Goal: Transaction & Acquisition: Purchase product/service

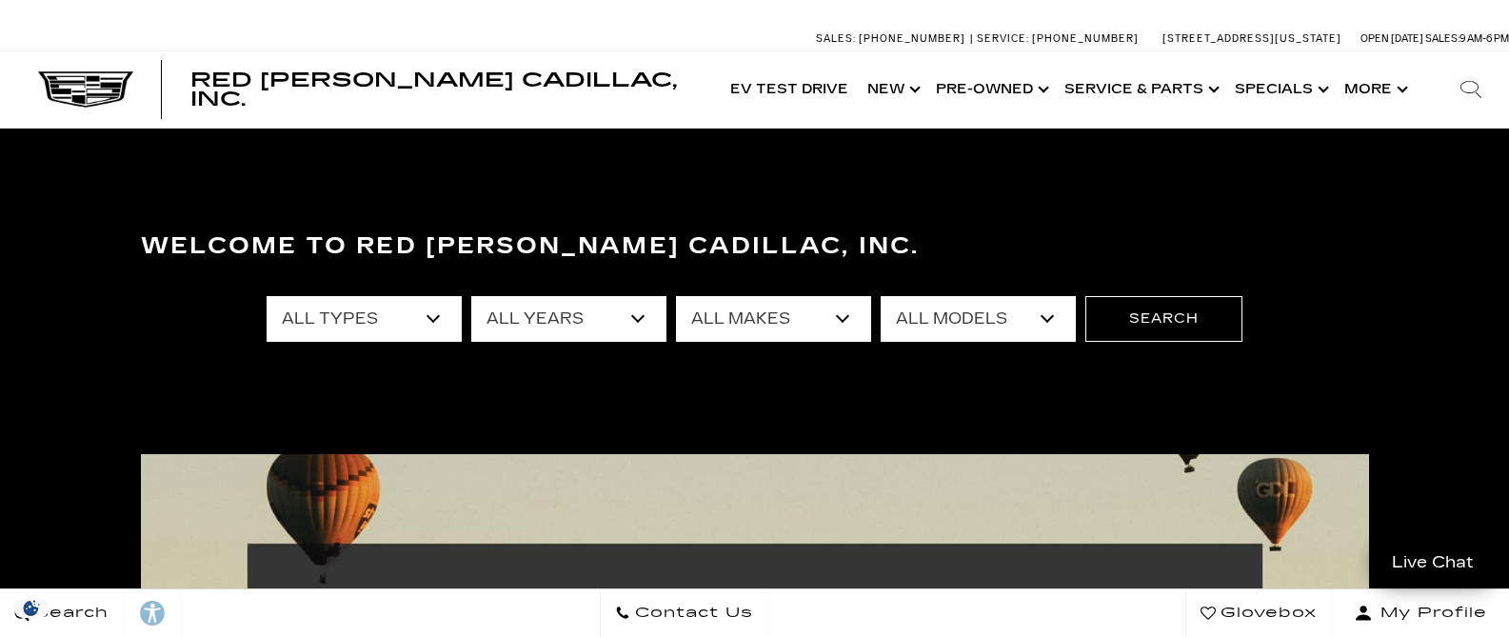
click at [301, 318] on select "All Types New Used Certified Used Demo" at bounding box center [363, 319] width 195 height 46
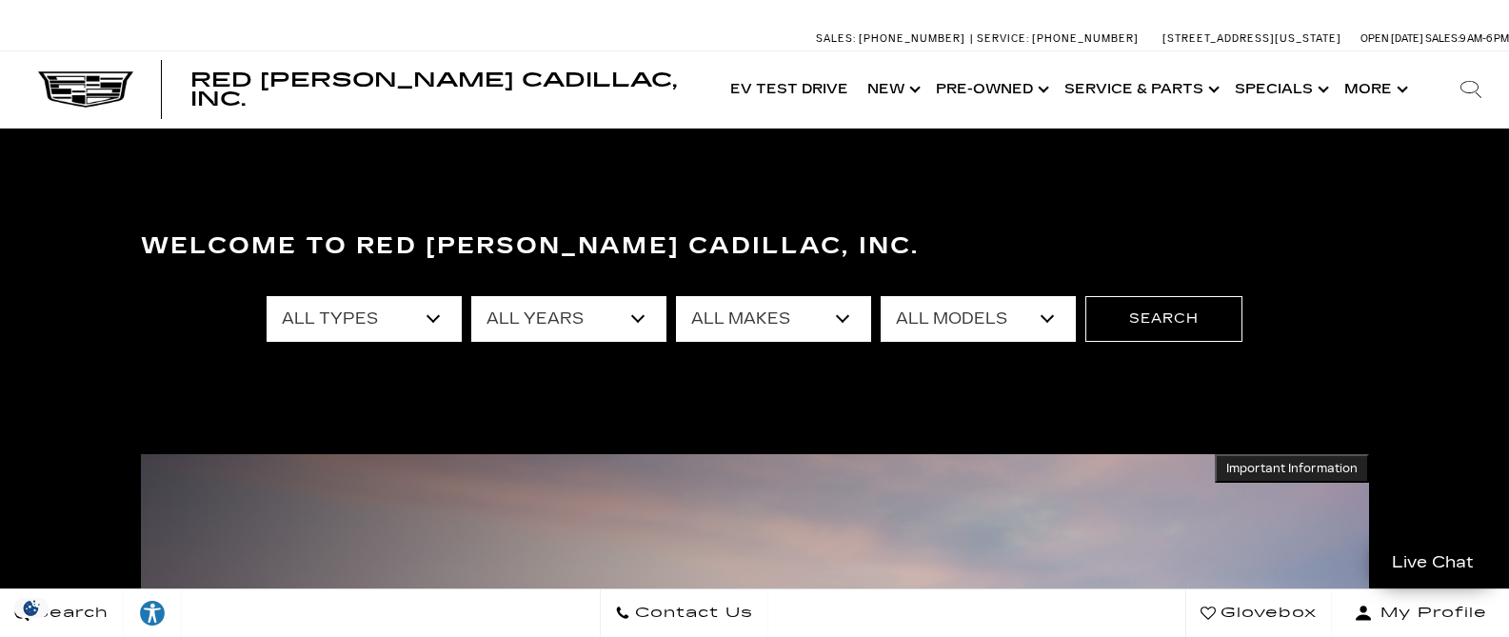
click at [334, 321] on select "All Types New Used Certified Used Demo" at bounding box center [363, 319] width 195 height 46
select select "New"
click at [266, 296] on select "All Types New Used Certified Used Demo" at bounding box center [363, 319] width 195 height 46
click at [547, 320] on select "All Years 2026 2025 2024" at bounding box center [568, 319] width 195 height 46
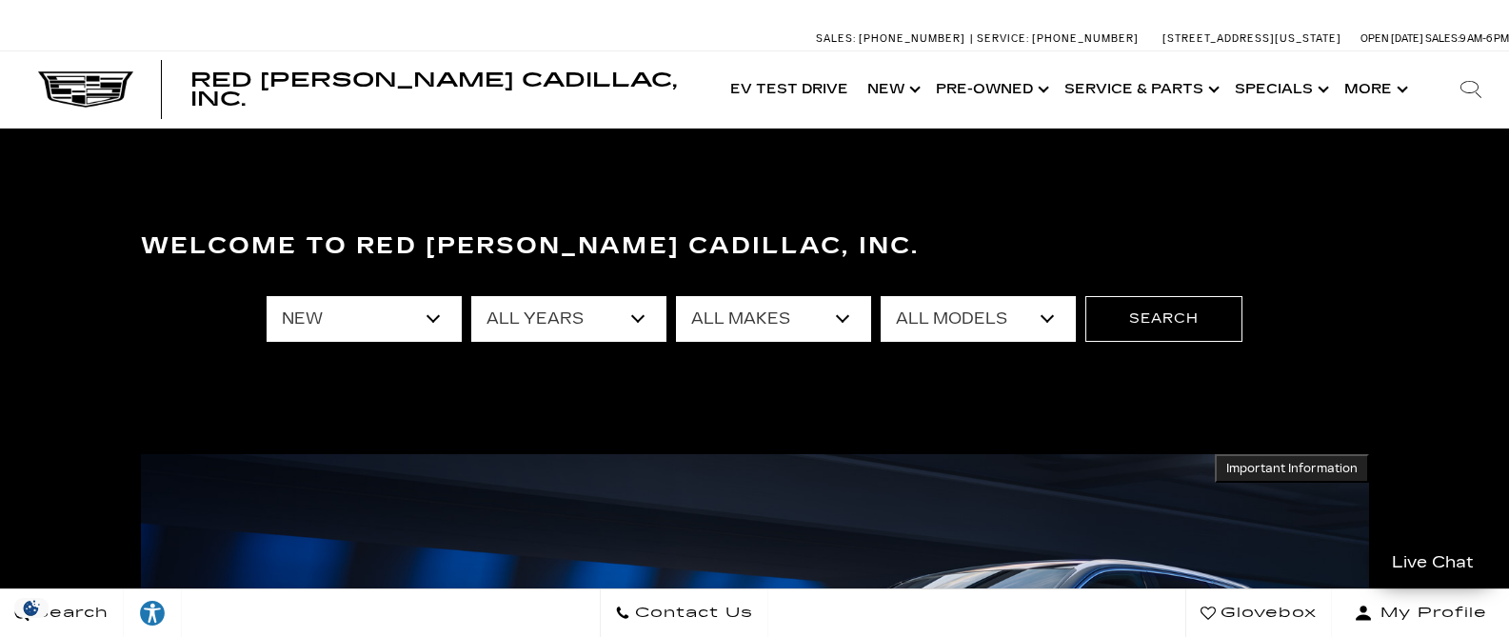
click at [723, 311] on select "All Makes Cadillac" at bounding box center [773, 319] width 195 height 46
click at [676, 296] on select "All Makes Cadillac" at bounding box center [773, 319] width 195 height 46
click at [966, 317] on select "All Models CT4 CT5 Escalade Escalade ESV ESCALADE IQ ESCALADE IQL LYRIQ OPTIQ V…" at bounding box center [977, 319] width 195 height 46
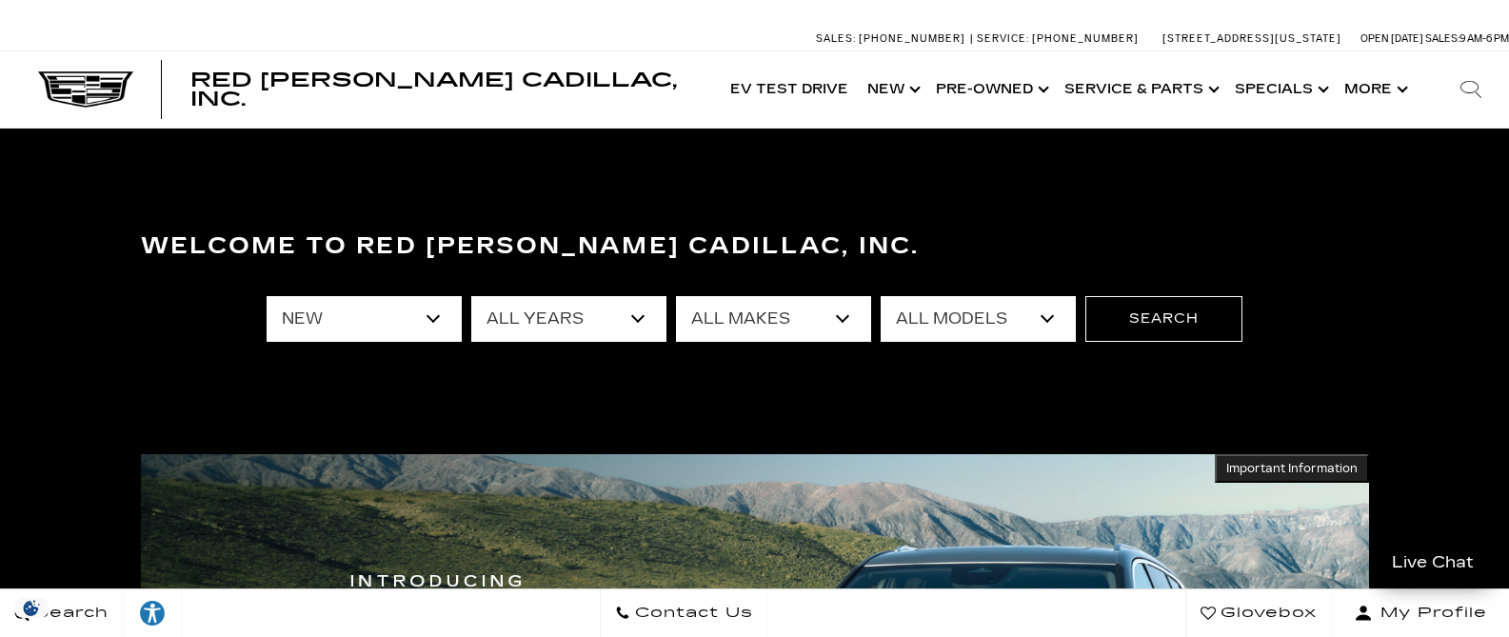
select select "ESCALADE IQ"
click at [880, 296] on select "All Models CT4 CT5 Escalade Escalade ESV ESCALADE IQ ESCALADE IQL LYRIQ OPTIQ V…" at bounding box center [977, 319] width 195 height 46
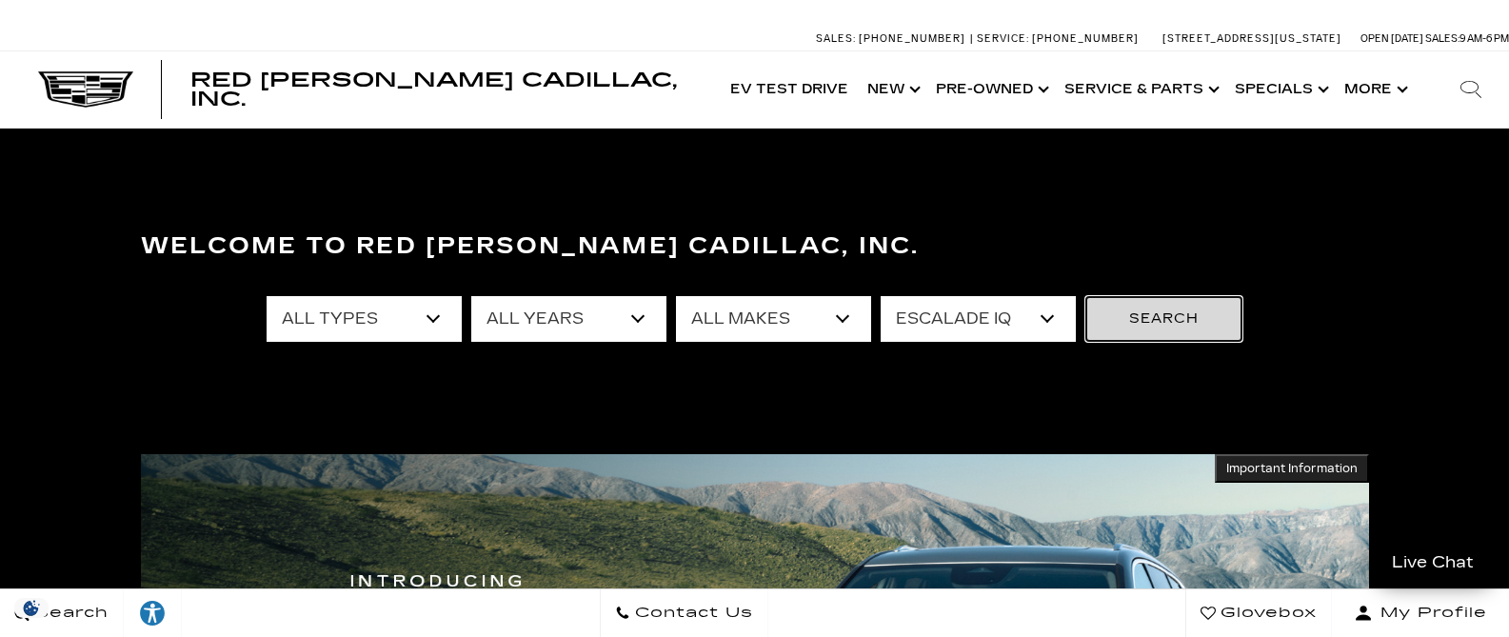
click at [1157, 320] on button "Search" at bounding box center [1163, 319] width 157 height 46
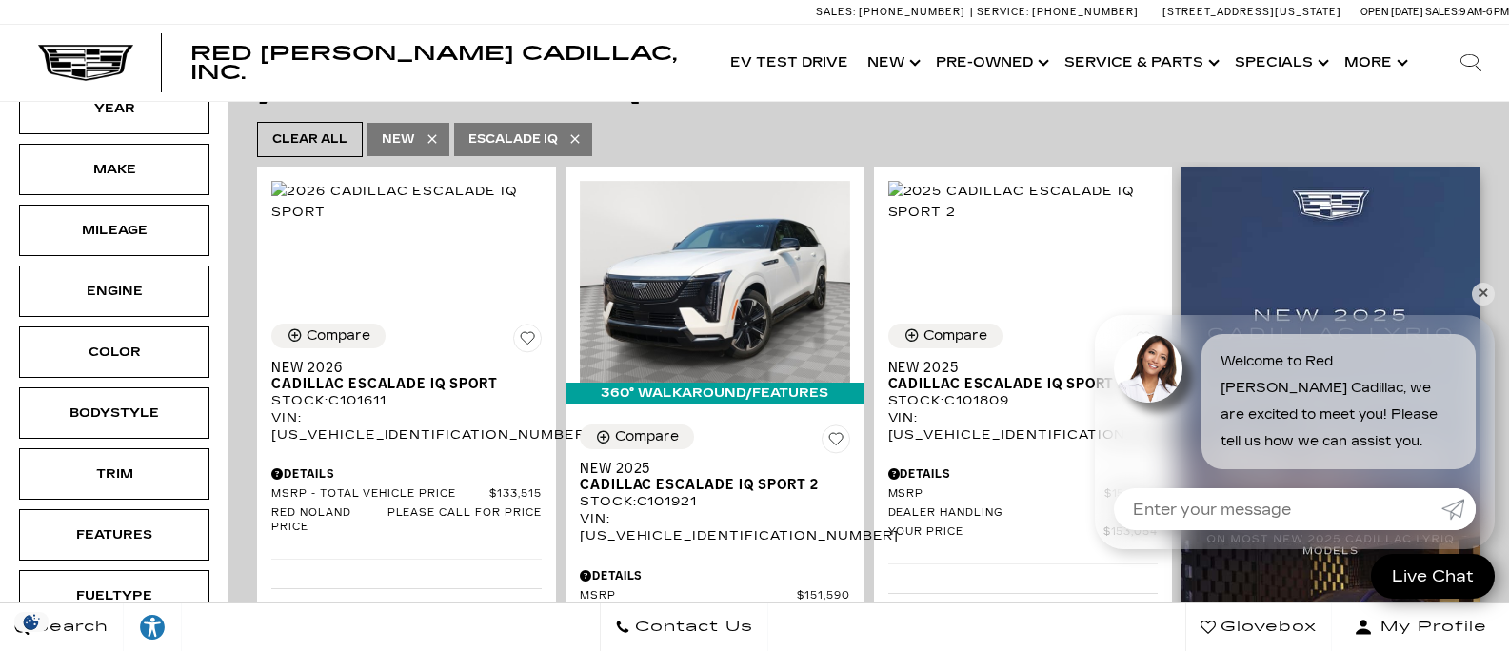
scroll to position [449, 0]
click at [1481, 293] on link "✕" at bounding box center [1482, 294] width 23 height 23
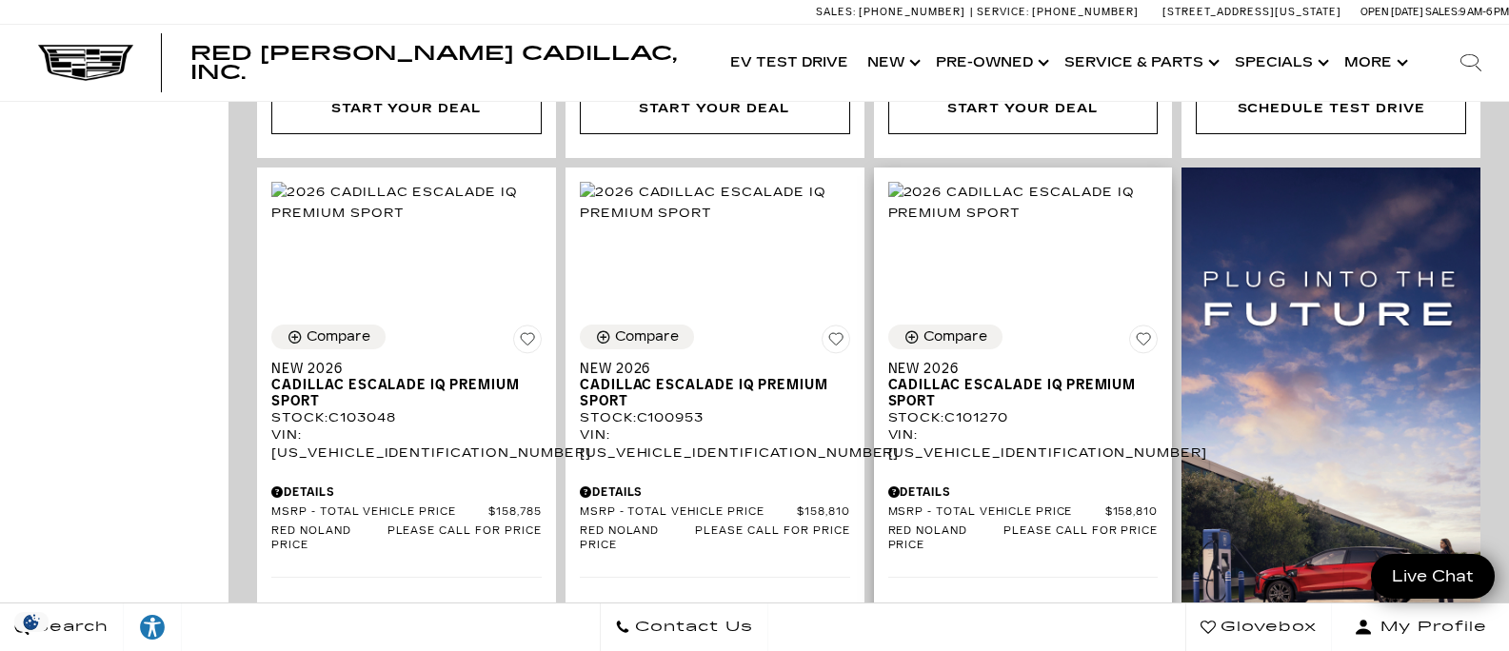
scroll to position [1112, 0]
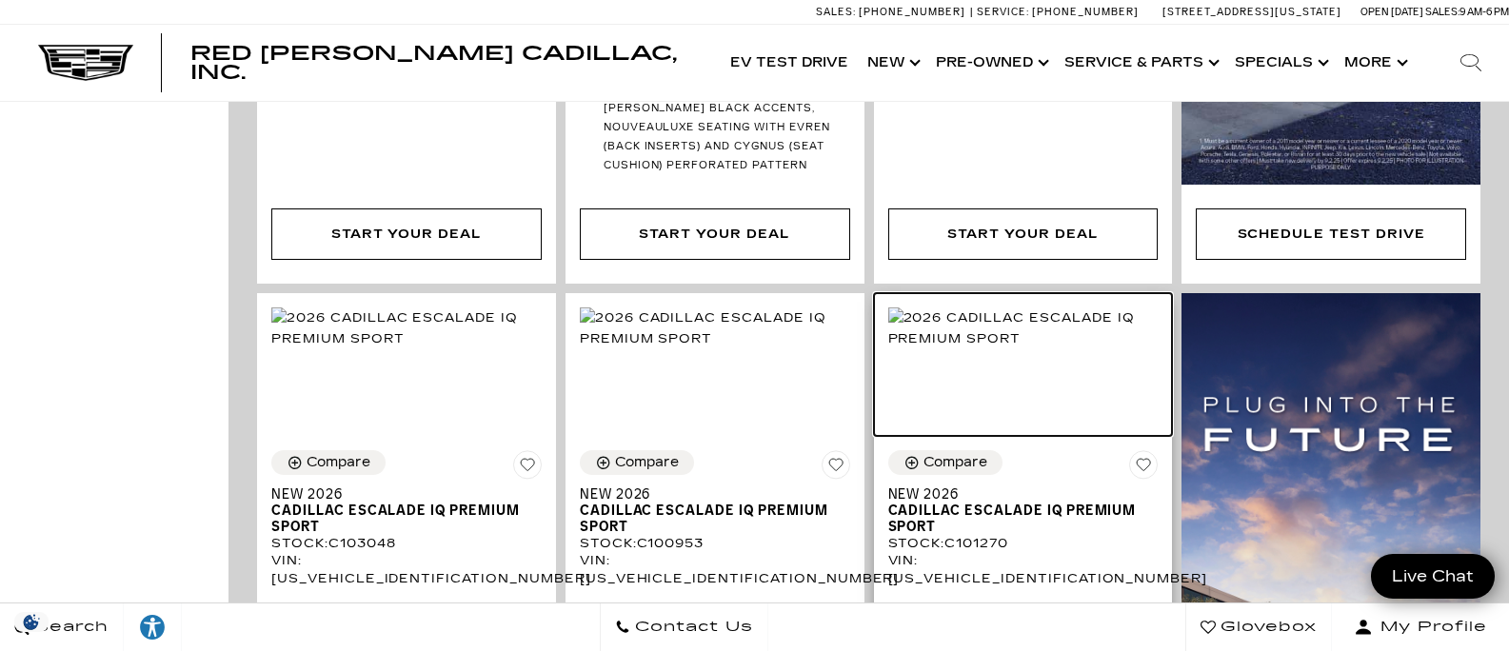
click at [888, 307] on img at bounding box center [1023, 328] width 270 height 42
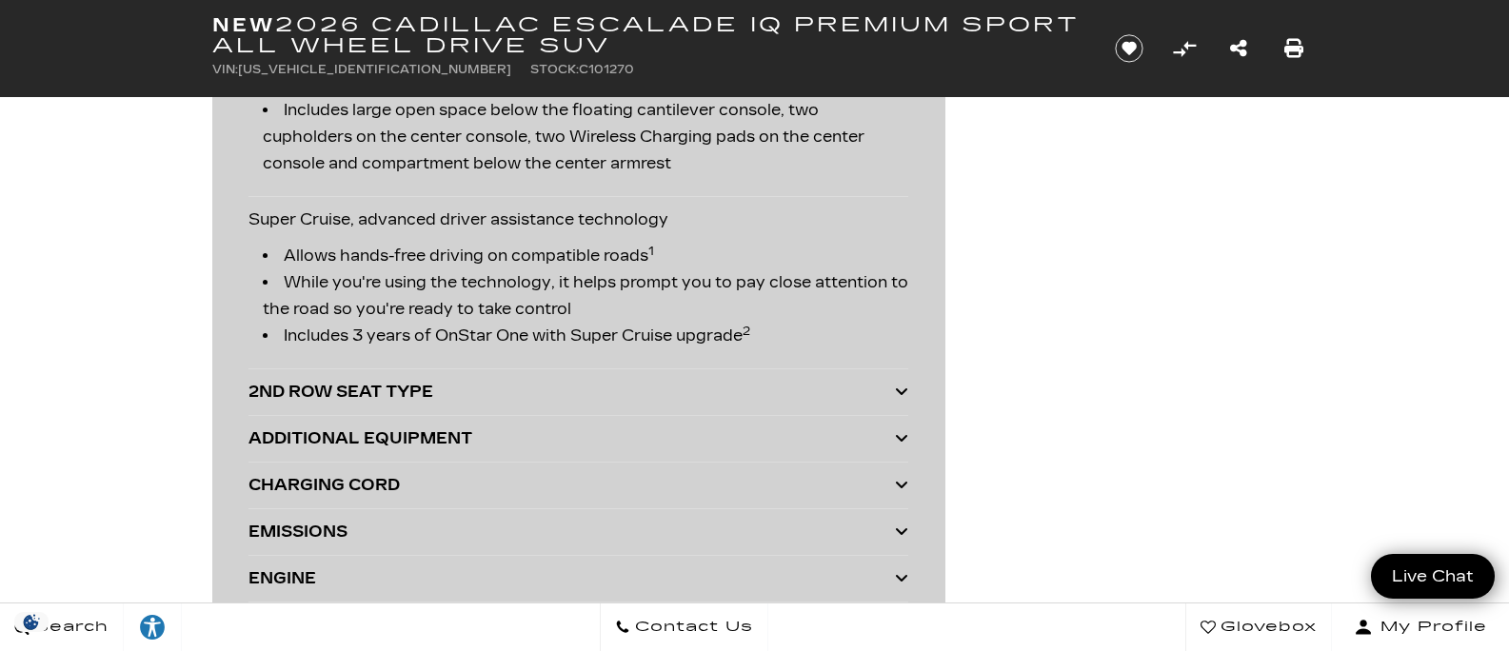
scroll to position [4699, 0]
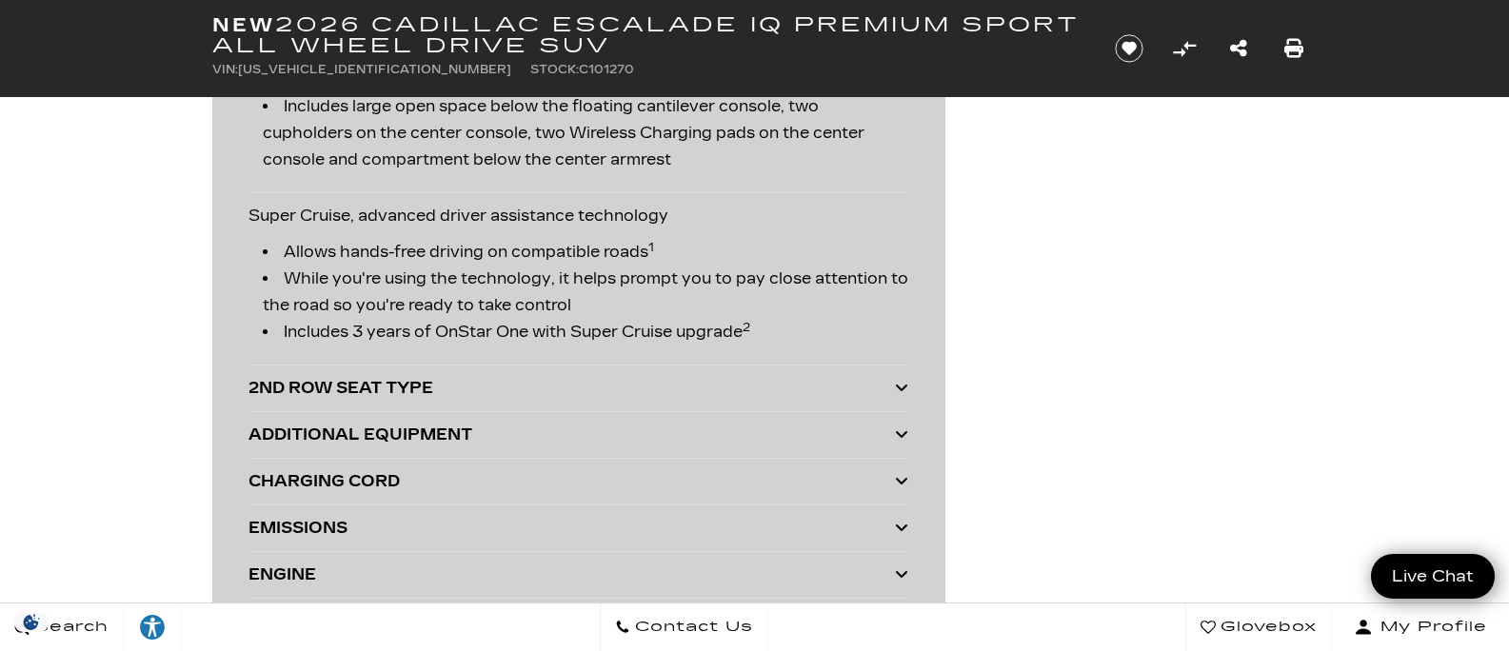
click at [896, 426] on icon at bounding box center [901, 433] width 13 height 15
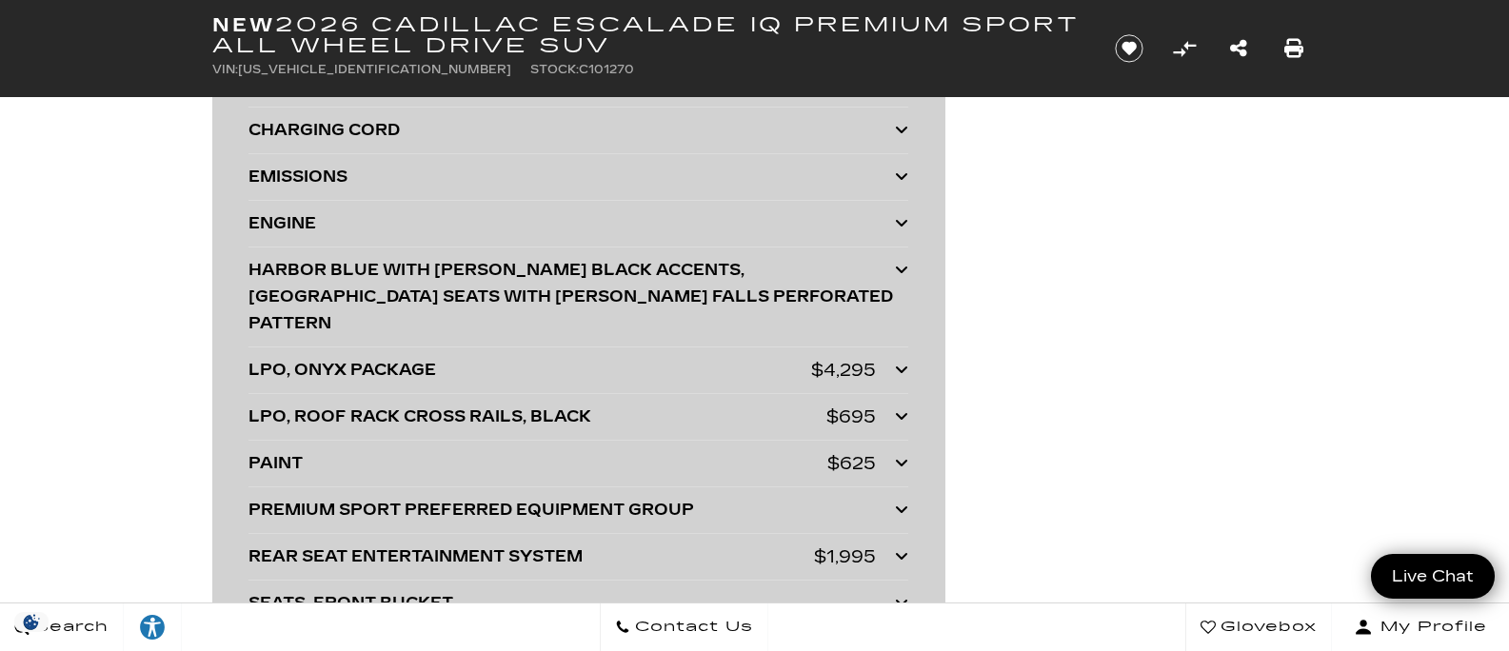
scroll to position [5307, 0]
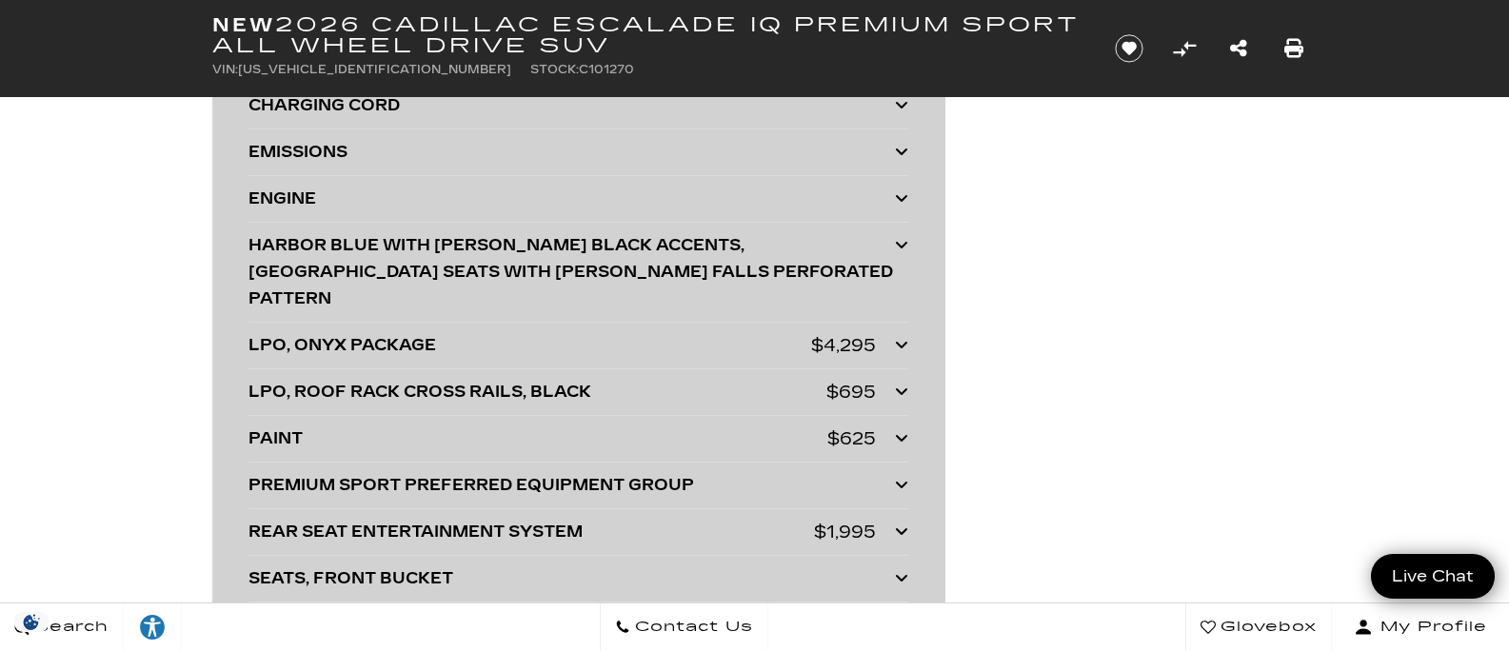
click at [784, 332] on div "LPO, ONYX PACKAGE" at bounding box center [529, 345] width 562 height 27
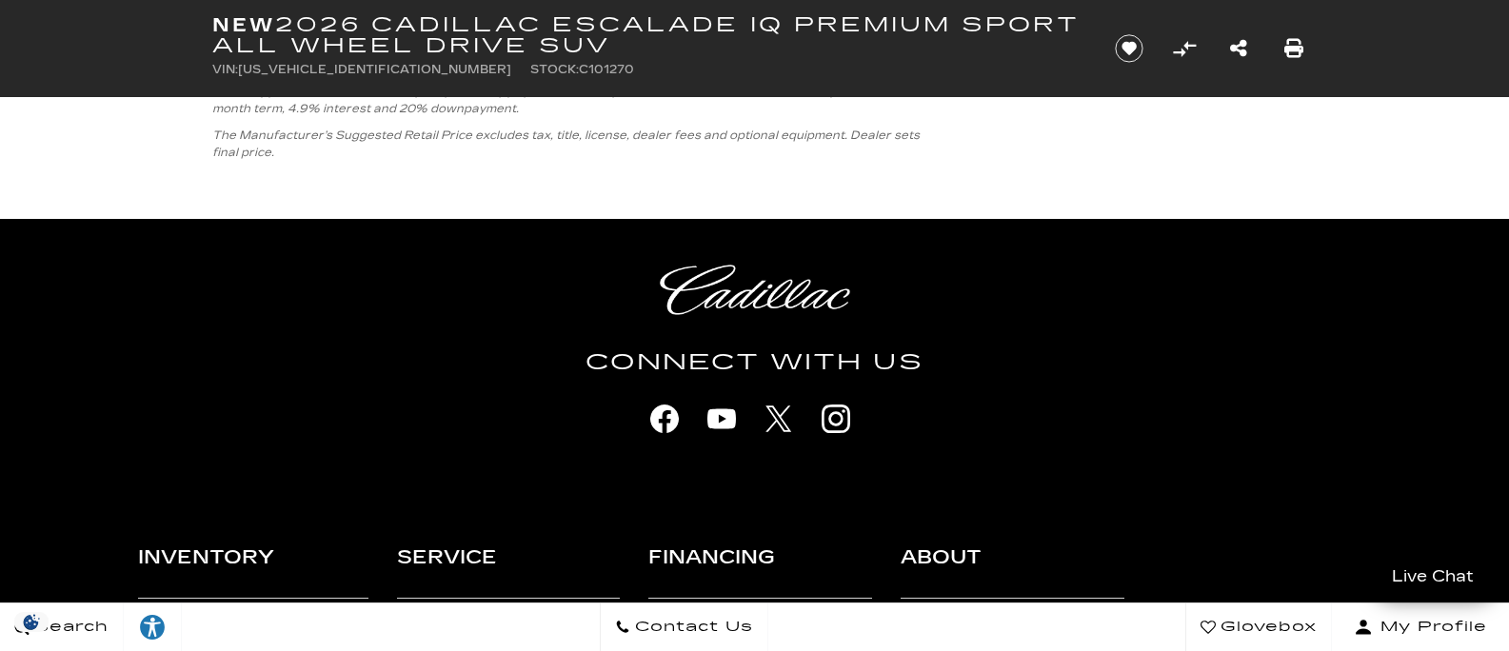
scroll to position [11300, 0]
